Goal: Information Seeking & Learning: Learn about a topic

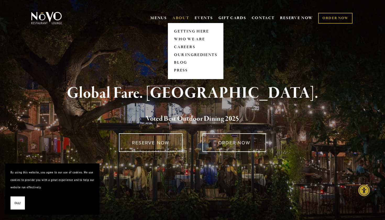
click at [181, 17] on link "ABOUT" at bounding box center [180, 17] width 17 height 5
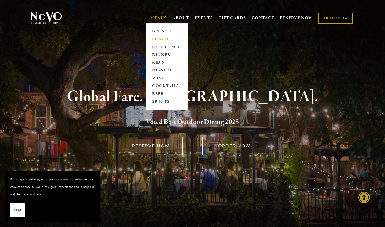
click at [162, 37] on link "LUNCH" at bounding box center [166, 39] width 33 height 8
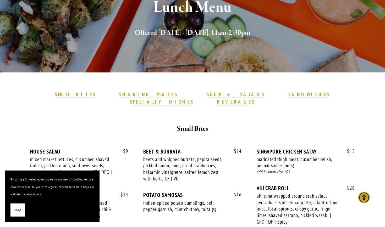
scroll to position [81, 0]
click at [15, 209] on span "Okay!" at bounding box center [17, 211] width 7 height 8
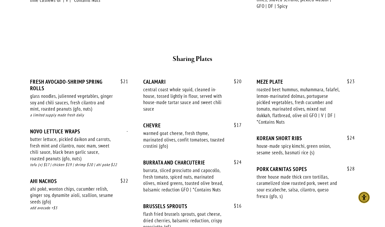
scroll to position [297, 0]
